Goal: Navigation & Orientation: Find specific page/section

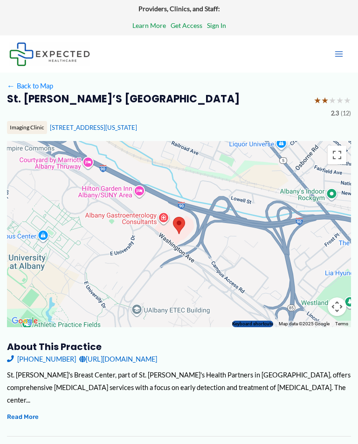
scroll to position [1, 0]
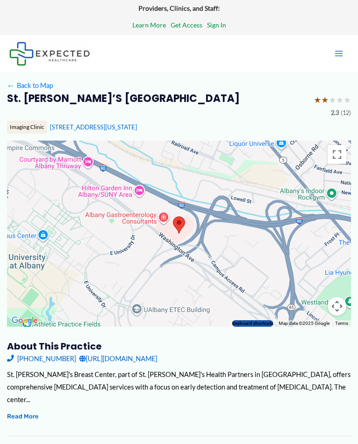
click at [13, 84] on span "←" at bounding box center [11, 85] width 8 height 8
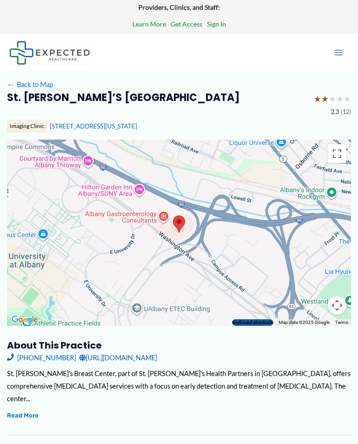
scroll to position [4, 0]
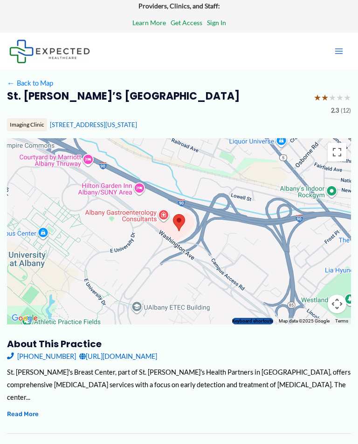
click at [341, 47] on icon "Main menu toggle" at bounding box center [338, 51] width 9 height 9
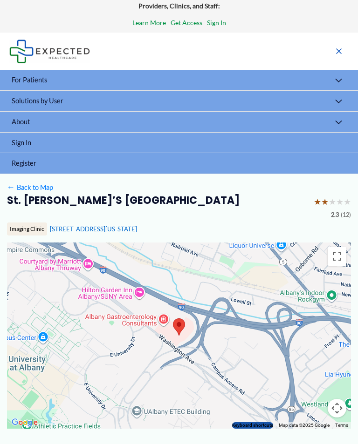
click at [336, 79] on button "Menu Toggle" at bounding box center [338, 81] width 20 height 22
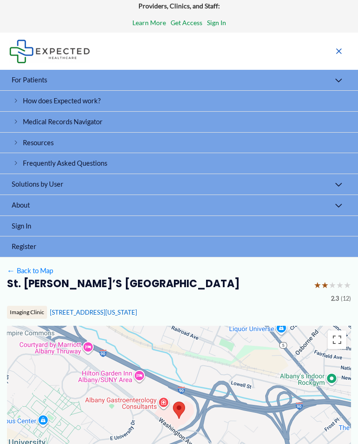
click at [321, 122] on link "Medical Records Navigator" at bounding box center [179, 122] width 358 height 21
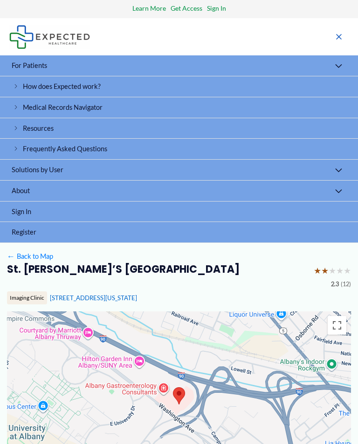
click at [337, 144] on link "Frequently Asked Questions" at bounding box center [179, 149] width 358 height 21
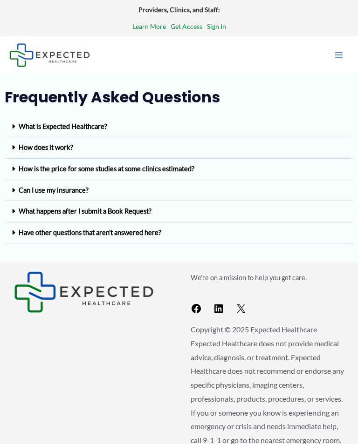
click at [335, 53] on icon "Main menu toggle" at bounding box center [339, 55] width 8 height 6
